Goal: Find specific page/section: Find specific page/section

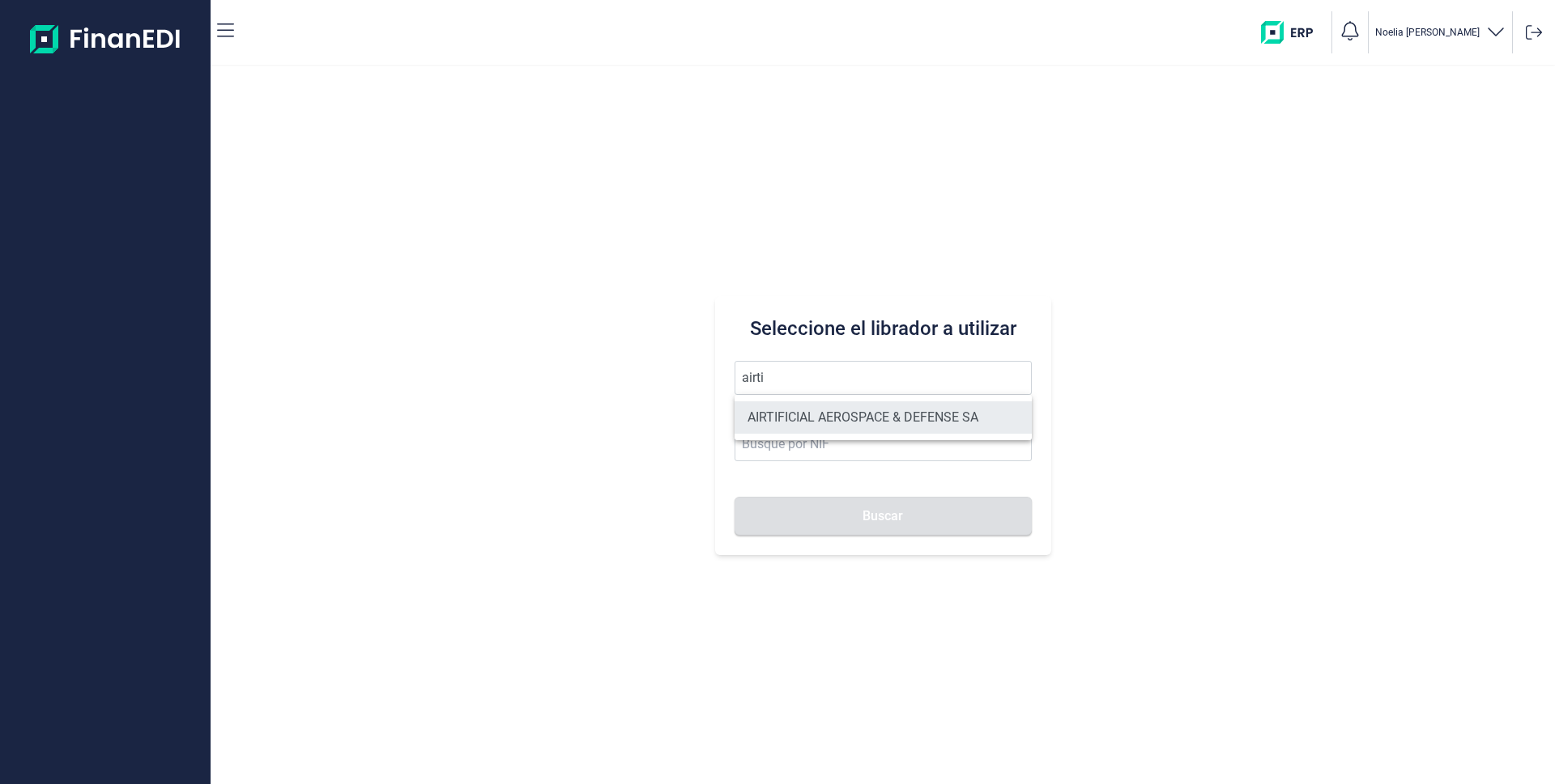
click at [779, 423] on li "AIRTIFICIAL AEROSPACE & DEFENSE SA" at bounding box center [883, 418] width 297 height 32
type input "AIRTIFICIAL AEROSPACE & DEFENSE SA"
type input "A72309149"
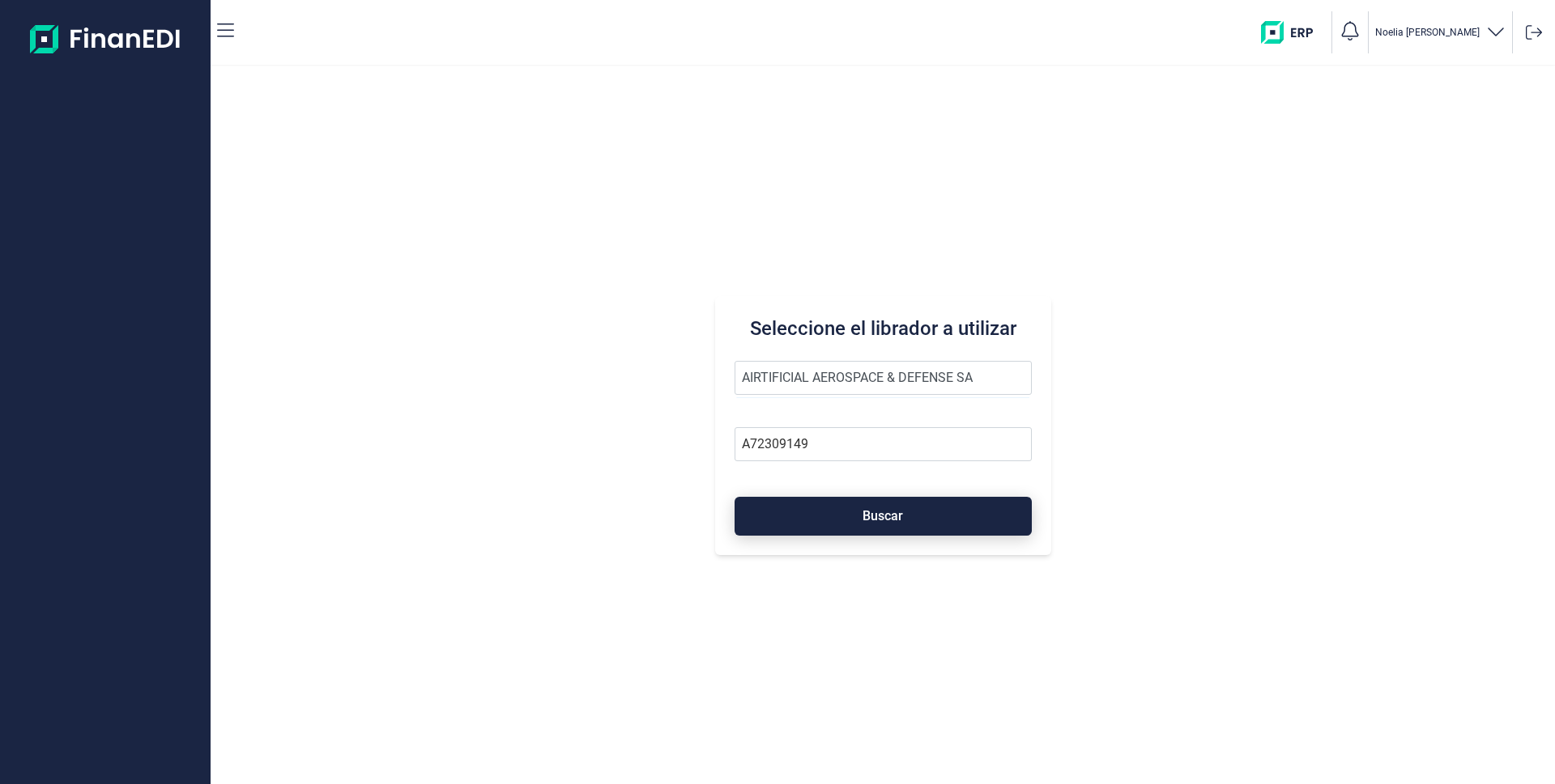
click at [866, 530] on button "Buscar" at bounding box center [883, 517] width 297 height 39
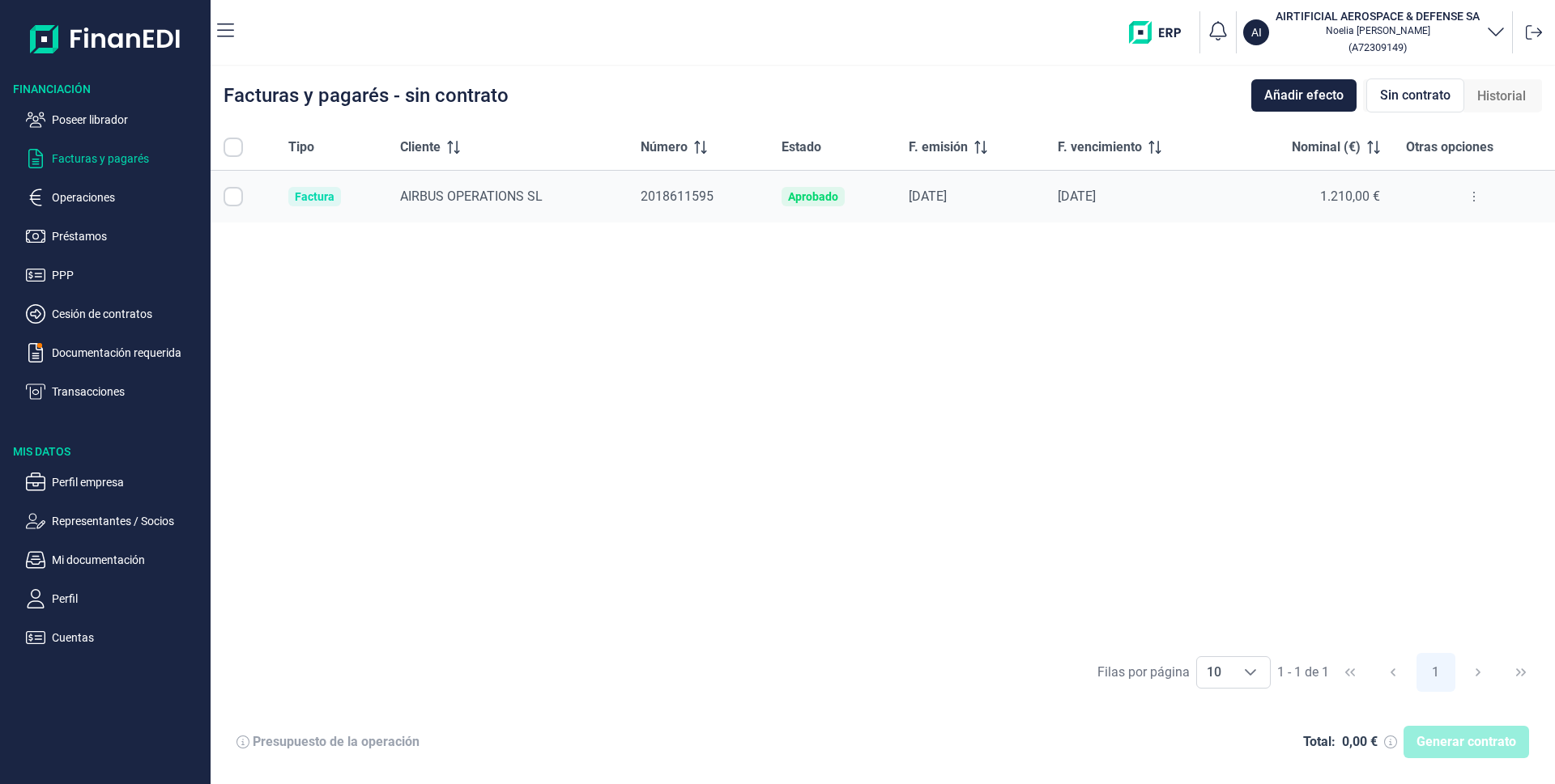
checkbox input "true"
click at [80, 203] on p "Operaciones" at bounding box center [128, 198] width 152 height 19
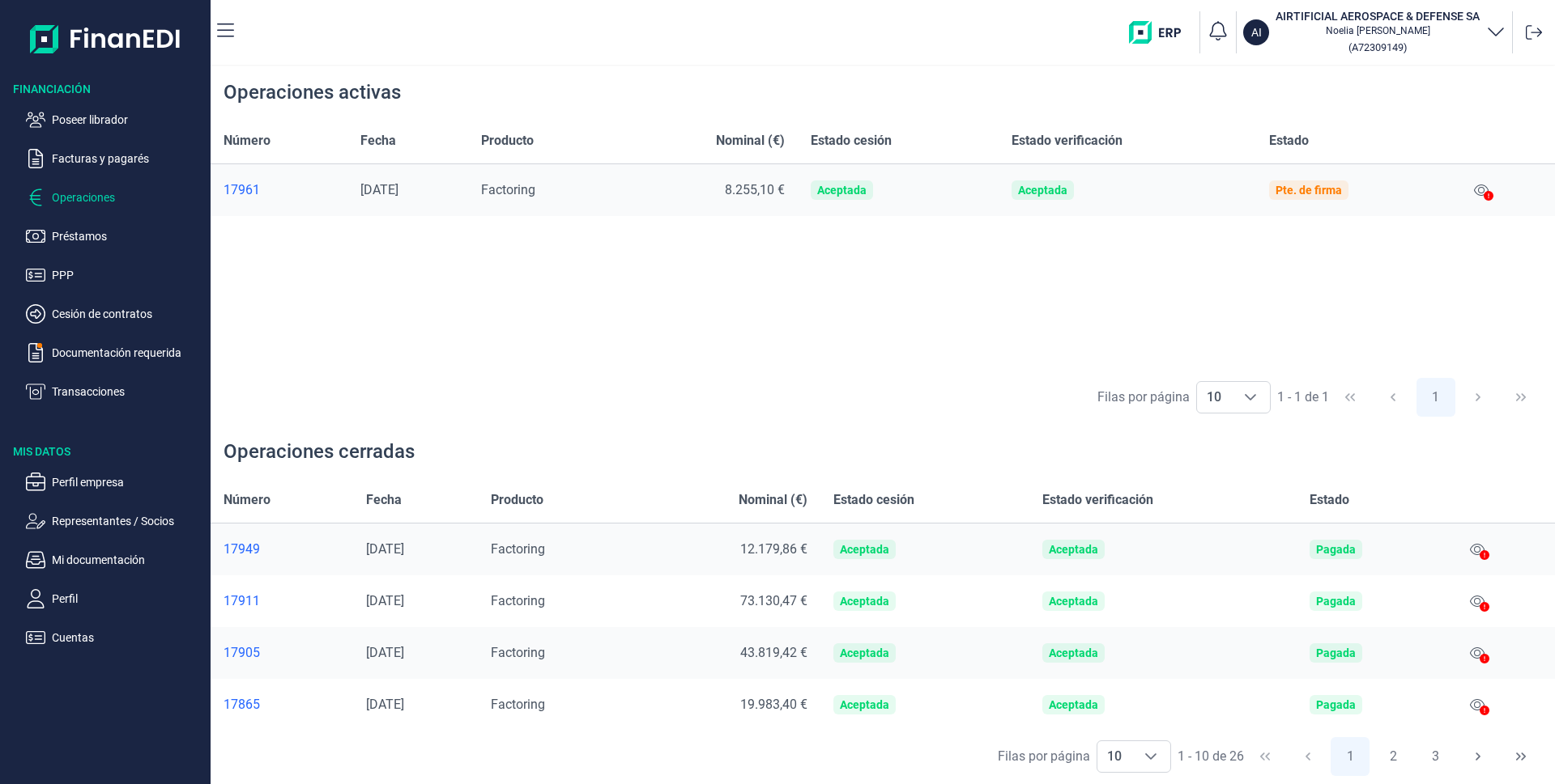
click at [1492, 190] on div at bounding box center [1489, 197] width 10 height 19
click at [1485, 194] on icon at bounding box center [1481, 190] width 15 height 13
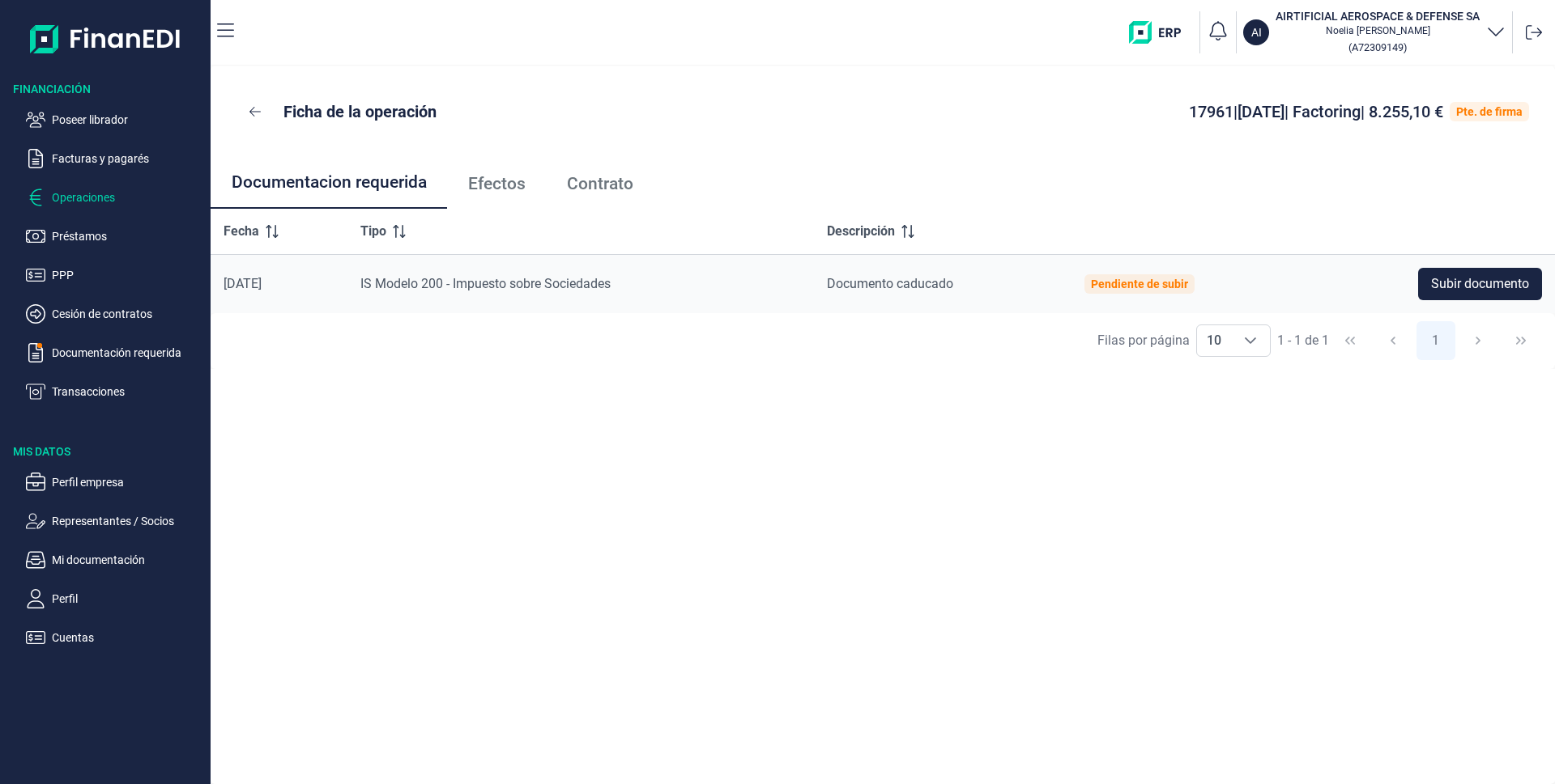
click at [106, 199] on p "Operaciones" at bounding box center [128, 198] width 152 height 19
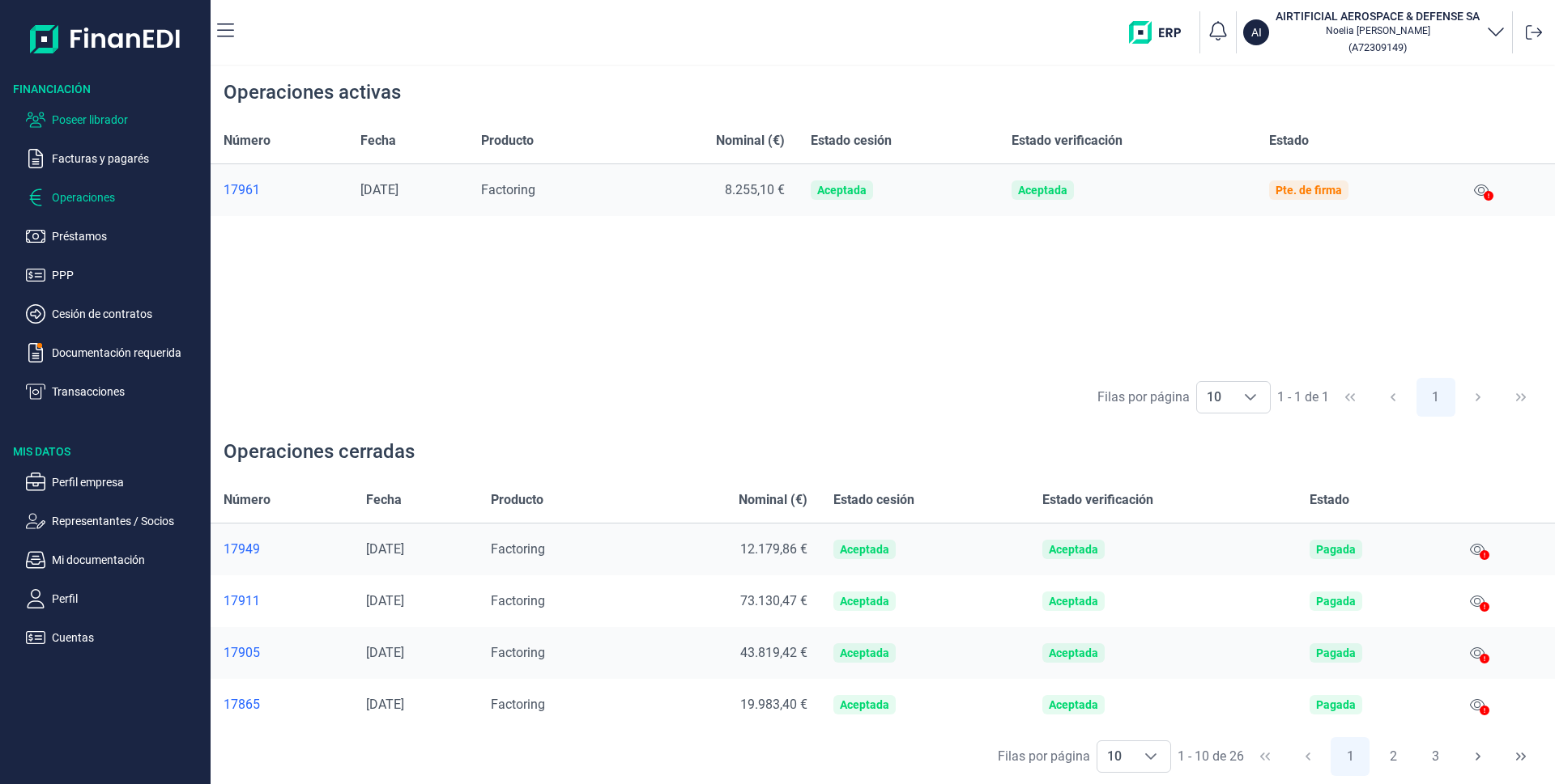
click at [110, 117] on p "Poseer librador" at bounding box center [128, 120] width 152 height 19
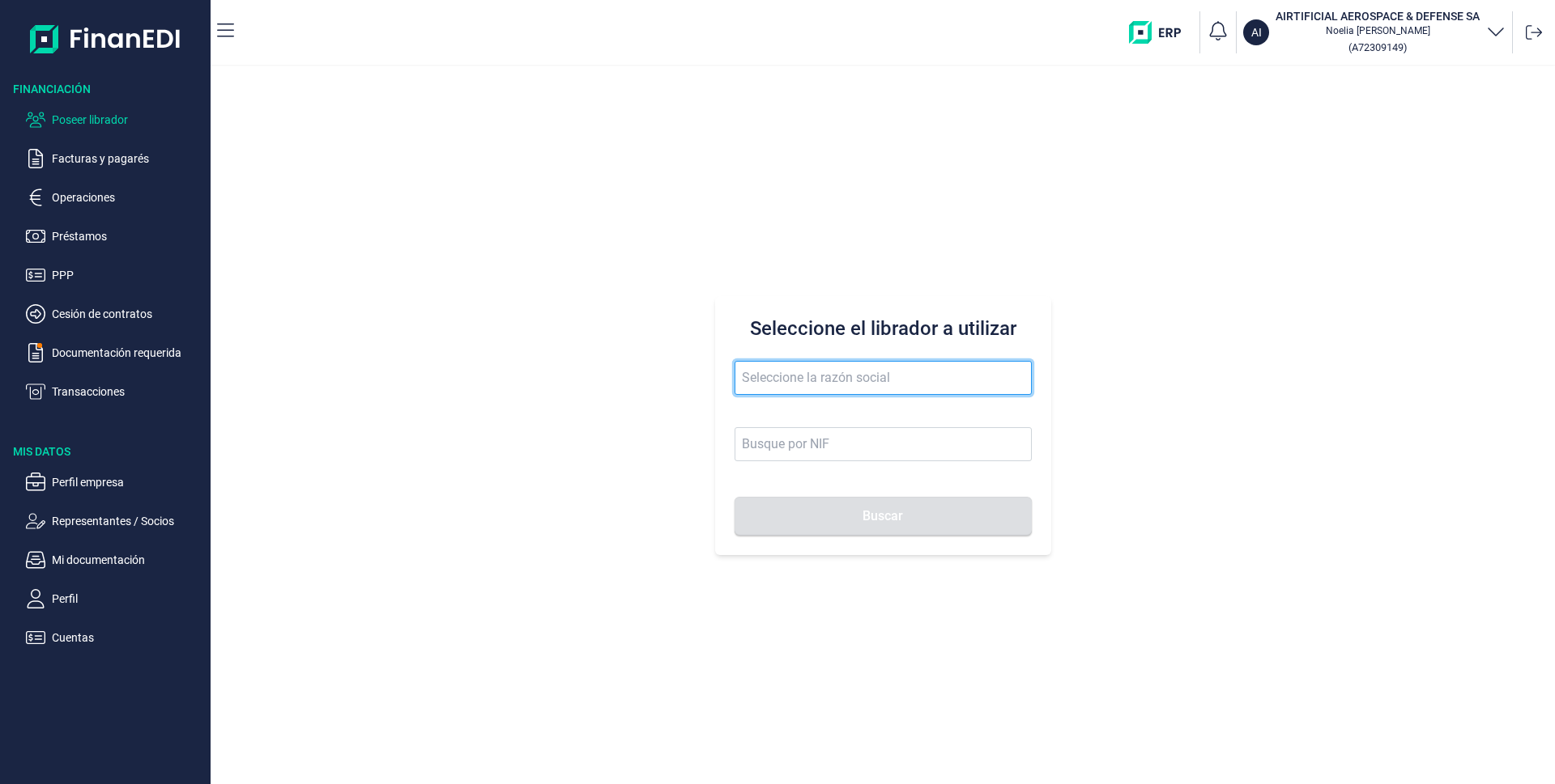
click at [800, 391] on input "text" at bounding box center [883, 378] width 297 height 34
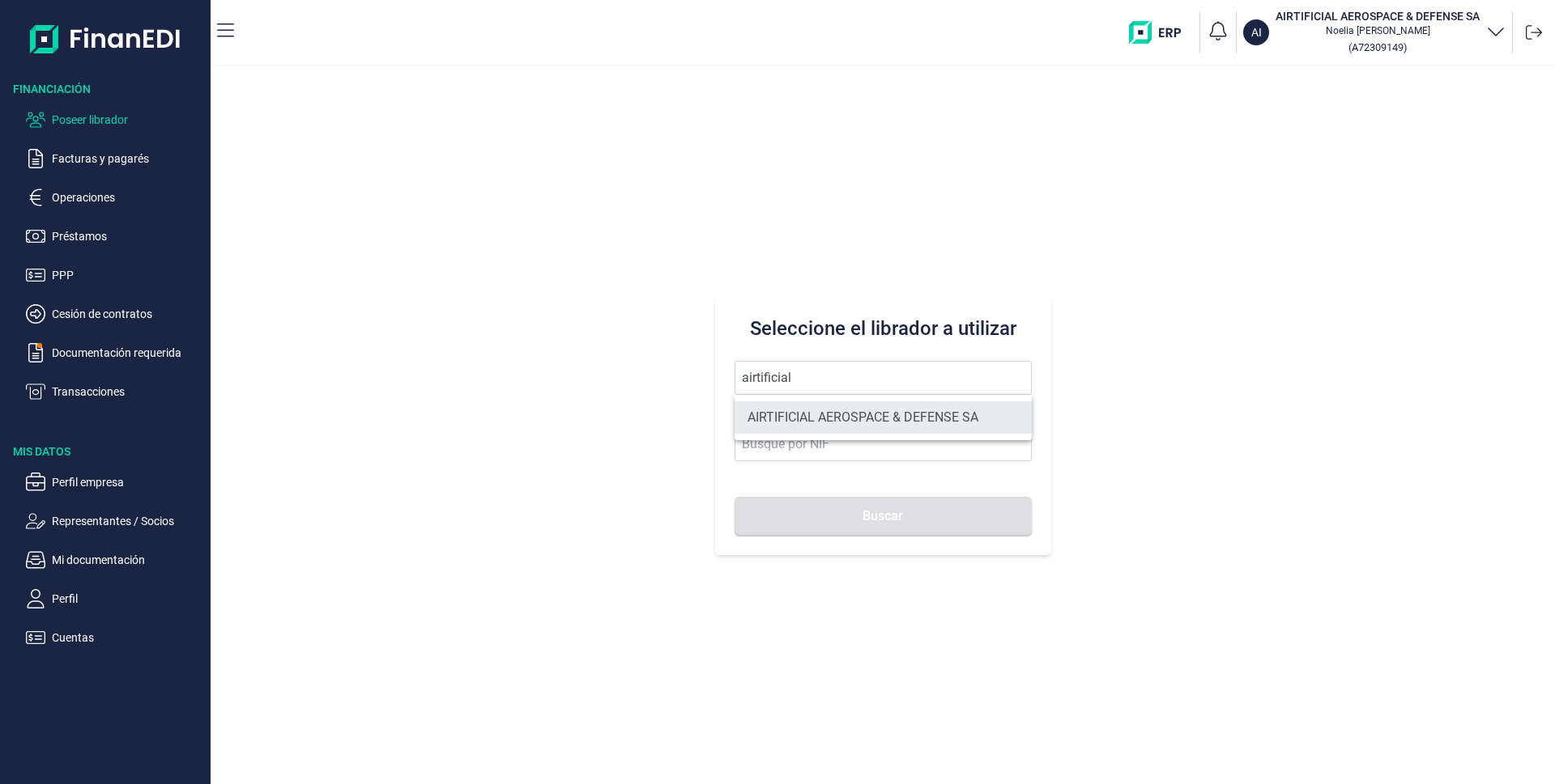
click at [812, 415] on li "AIRTIFICIAL AEROSPACE & DEFENSE SA" at bounding box center [883, 418] width 297 height 32
type input "AIRTIFICIAL AEROSPACE & DEFENSE SA"
type input "A72309149"
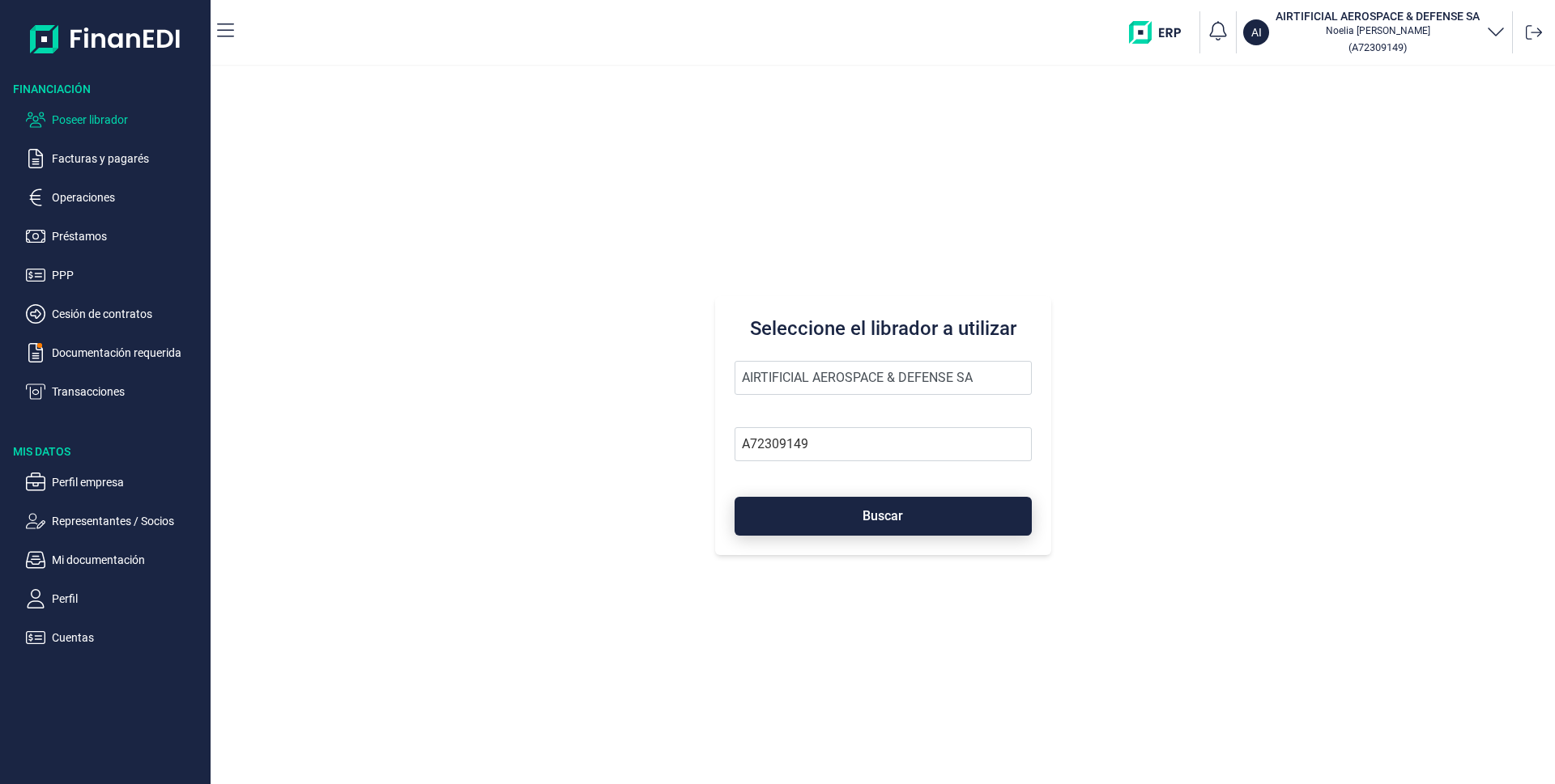
click at [862, 509] on button "Buscar" at bounding box center [883, 517] width 297 height 39
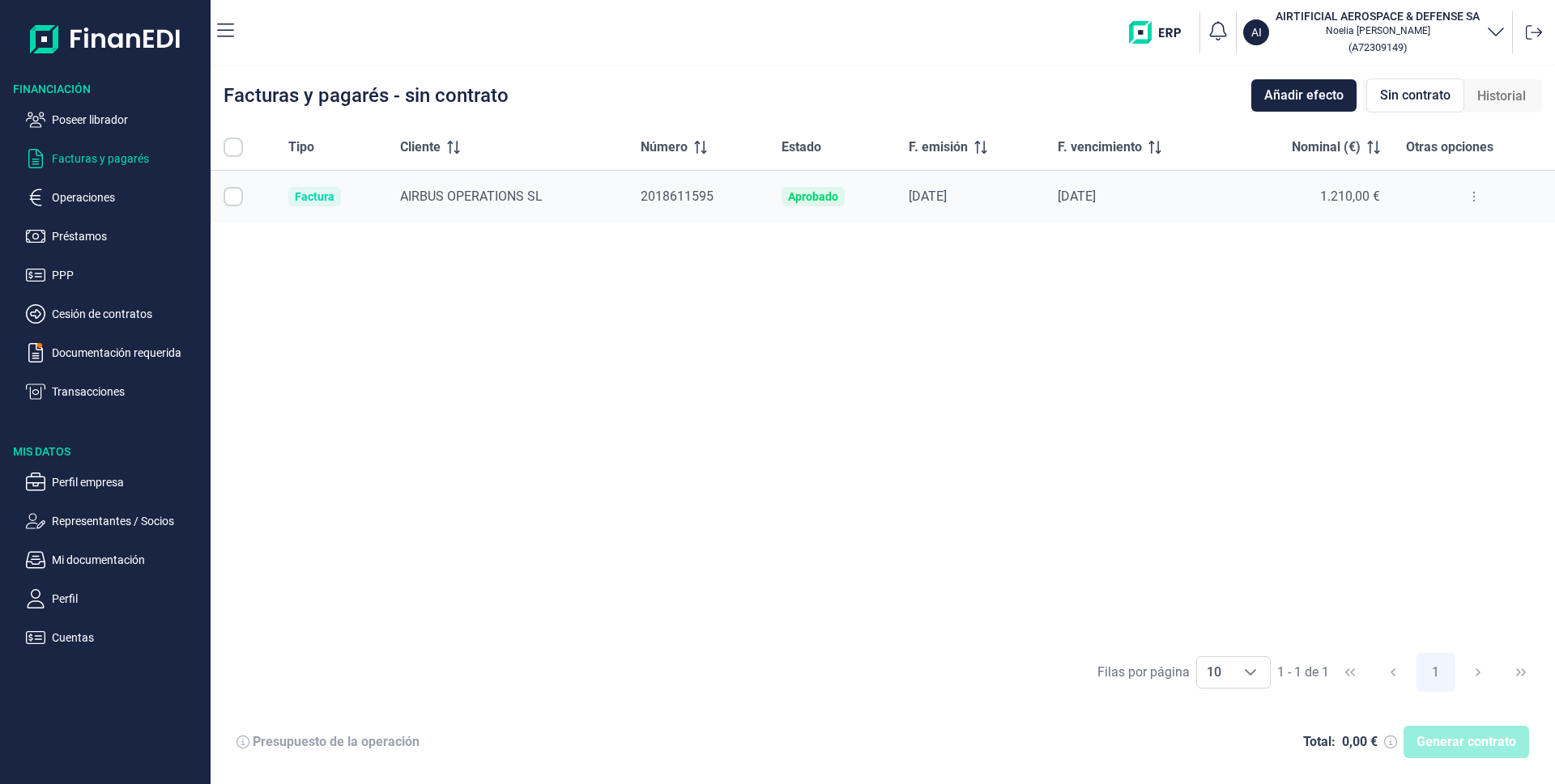
checkbox input "true"
click at [103, 203] on p "Operaciones" at bounding box center [128, 198] width 152 height 19
